Goal: Transaction & Acquisition: Download file/media

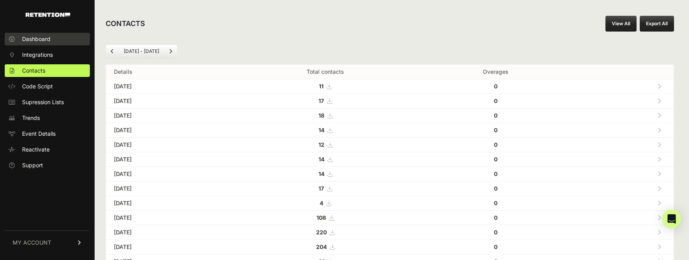
click at [37, 35] on span "Dashboard" at bounding box center [36, 39] width 28 height 8
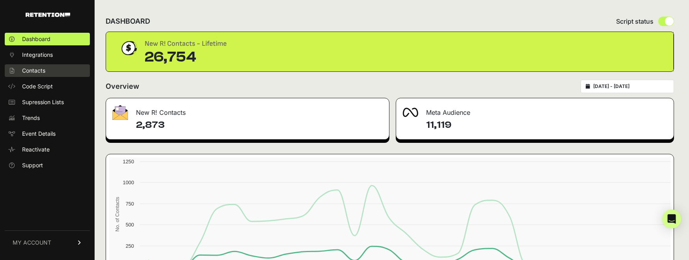
click at [38, 67] on span "Contacts" at bounding box center [33, 71] width 23 height 8
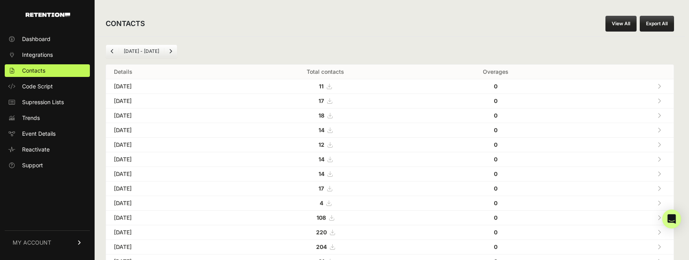
click at [661, 85] on icon at bounding box center [659, 87] width 4 height 6
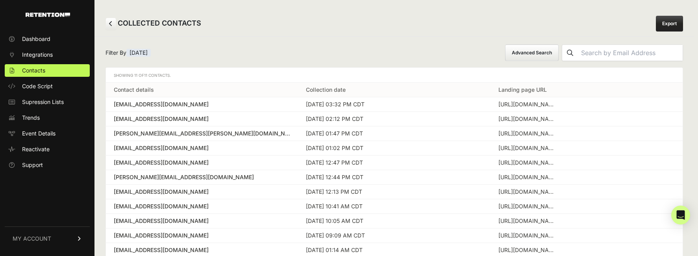
click at [678, 25] on link "Export" at bounding box center [669, 24] width 27 height 16
click at [113, 22] on link at bounding box center [111, 24] width 11 height 12
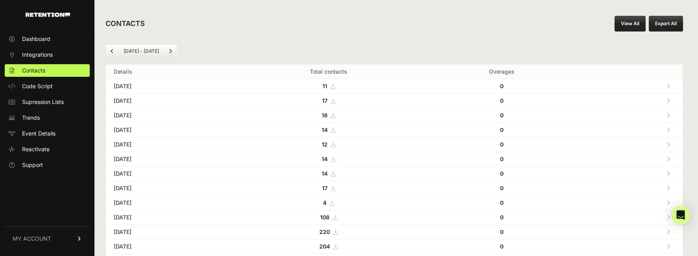
click at [668, 23] on button "Export All" at bounding box center [666, 24] width 34 height 16
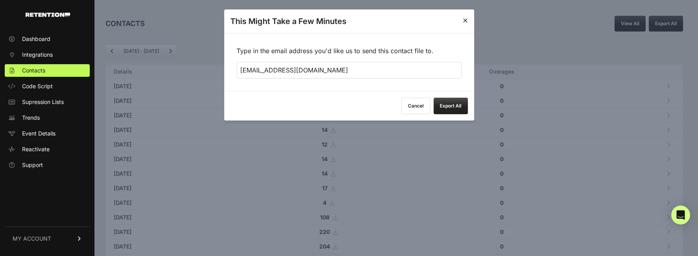
click at [438, 106] on button "Export All" at bounding box center [451, 106] width 34 height 17
